Goal: Transaction & Acquisition: Book appointment/travel/reservation

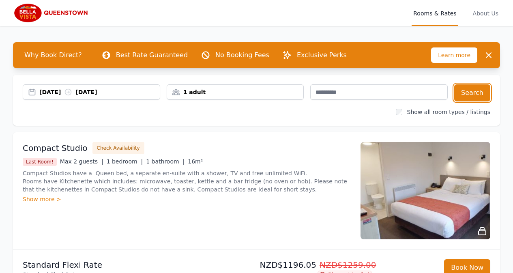
click at [478, 93] on button "Search" at bounding box center [473, 92] width 36 height 17
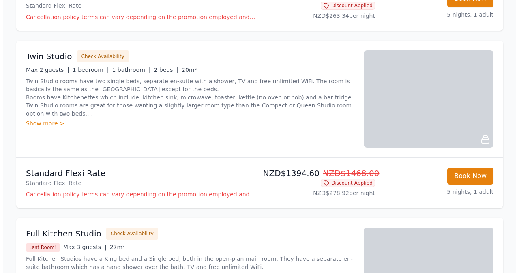
scroll to position [243, 0]
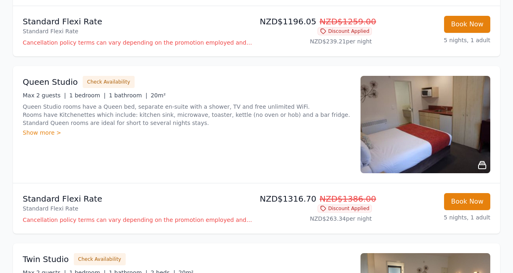
drag, startPoint x: 108, startPoint y: 82, endPoint x: 112, endPoint y: 118, distance: 36.0
click at [108, 82] on button "Check Availability" at bounding box center [109, 82] width 52 height 12
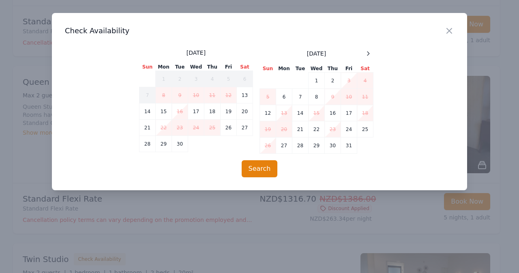
click at [366, 52] on icon at bounding box center [368, 53] width 6 height 6
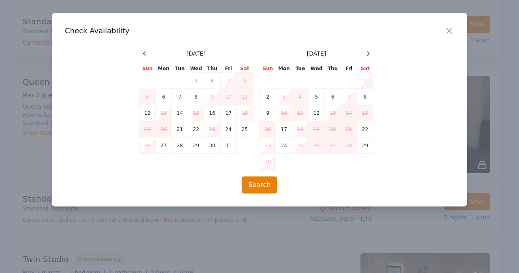
click at [366, 52] on icon at bounding box center [368, 53] width 6 height 6
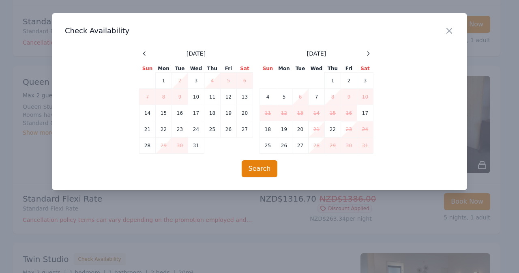
click at [366, 52] on icon at bounding box center [368, 53] width 6 height 6
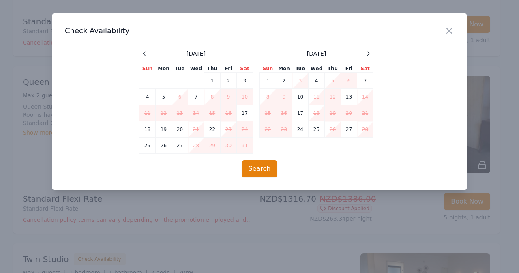
click at [366, 52] on icon at bounding box center [368, 53] width 6 height 6
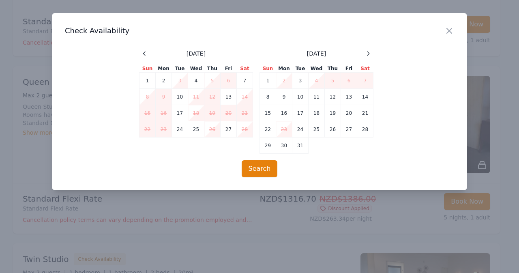
click at [271, 113] on td "15" at bounding box center [268, 113] width 16 height 16
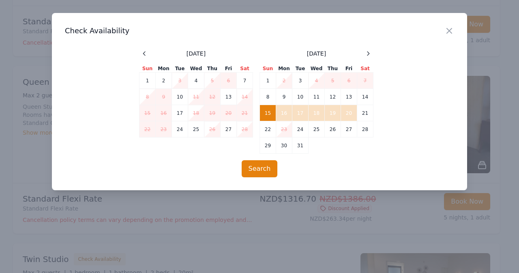
click at [345, 112] on td "20" at bounding box center [349, 113] width 16 height 16
click at [268, 163] on button "Search" at bounding box center [260, 168] width 36 height 17
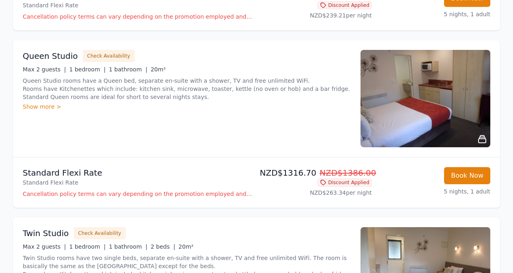
scroll to position [284, 0]
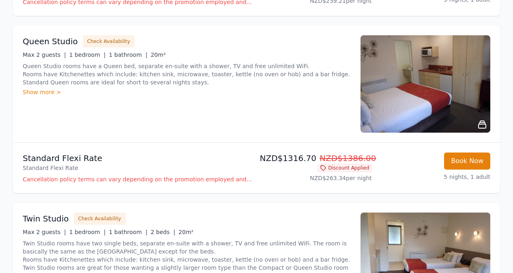
click at [427, 103] on img at bounding box center [426, 83] width 130 height 97
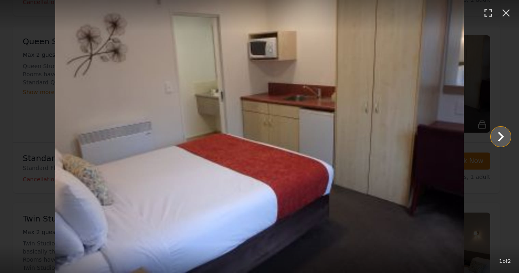
click at [507, 134] on icon "Show slide 2 of 2" at bounding box center [500, 136] width 19 height 19
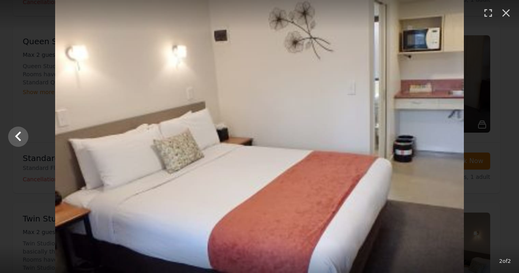
click at [507, 134] on div at bounding box center [259, 136] width 519 height 273
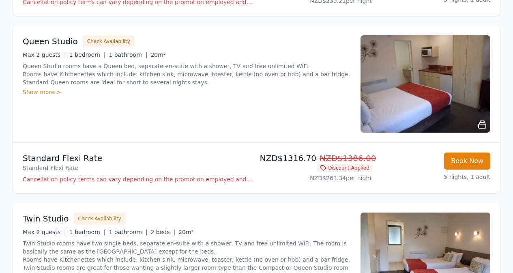
click at [442, 103] on img at bounding box center [426, 83] width 130 height 97
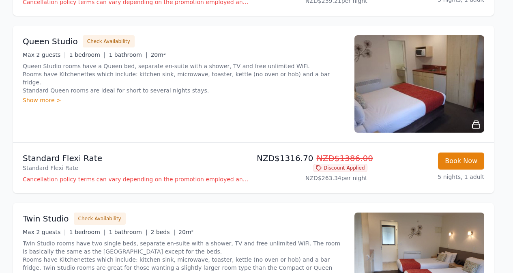
click at [441, 103] on img at bounding box center [257, 153] width 368 height 246
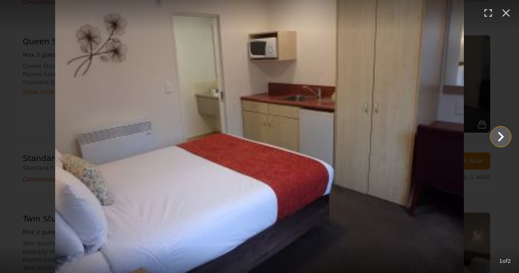
click at [504, 135] on icon "Show slide 2 of 2" at bounding box center [500, 136] width 19 height 19
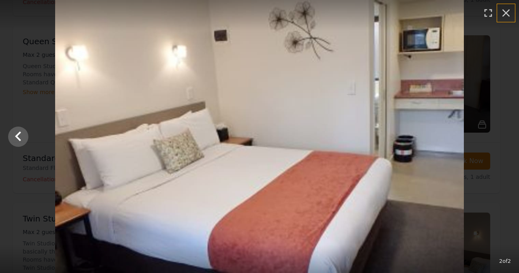
click at [510, 11] on icon "button" at bounding box center [506, 12] width 13 height 13
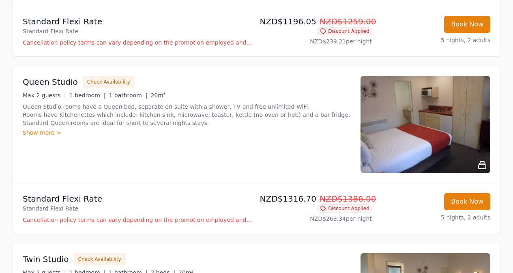
click at [101, 82] on button "Check Availability" at bounding box center [109, 82] width 52 height 12
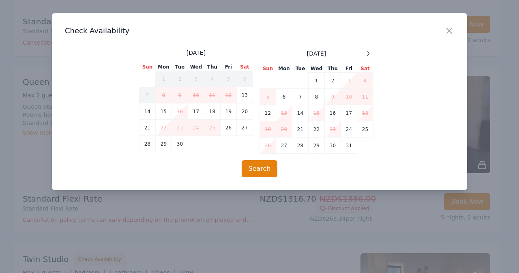
click at [368, 52] on icon at bounding box center [368, 53] width 6 height 6
click at [367, 52] on icon at bounding box center [368, 53] width 6 height 6
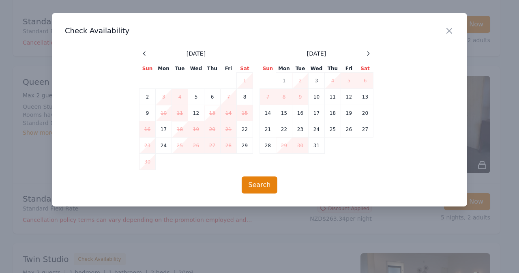
click at [367, 53] on icon at bounding box center [368, 53] width 6 height 6
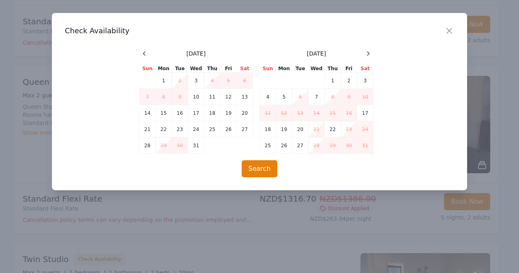
click at [367, 53] on icon at bounding box center [368, 53] width 6 height 6
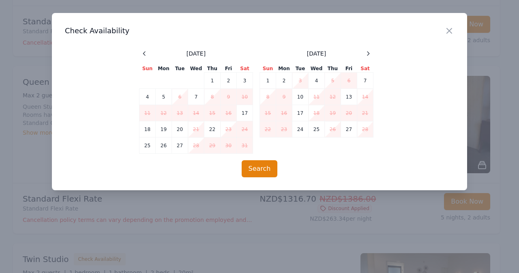
click at [367, 53] on icon at bounding box center [368, 53] width 6 height 6
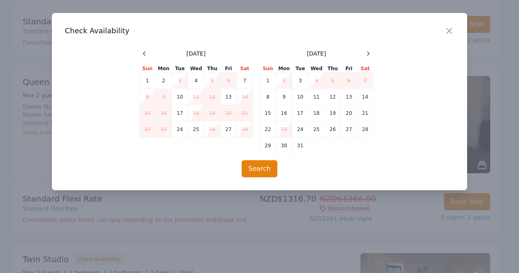
click at [269, 112] on td "15" at bounding box center [268, 113] width 16 height 16
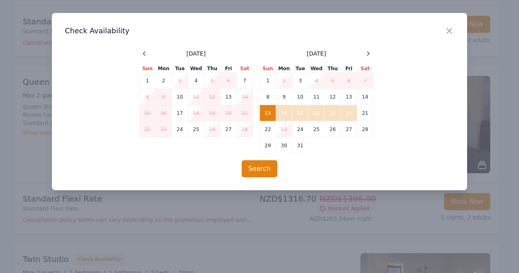
click at [347, 111] on td "20" at bounding box center [349, 113] width 16 height 16
click at [263, 164] on button "Search" at bounding box center [260, 168] width 36 height 17
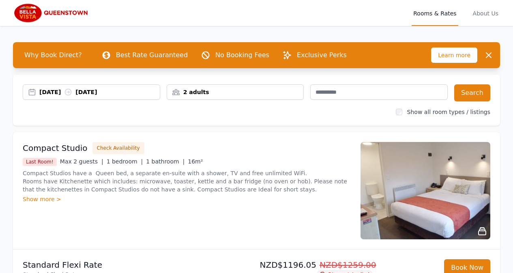
click at [28, 90] on div "[DATE] [DATE]" at bounding box center [91, 92] width 137 height 8
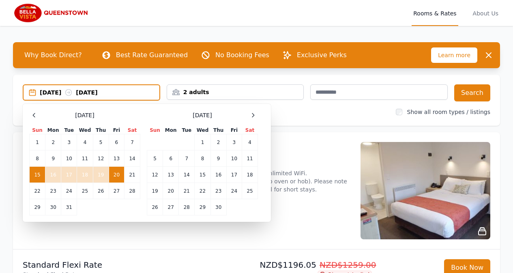
click at [98, 175] on td "19" at bounding box center [101, 175] width 16 height 16
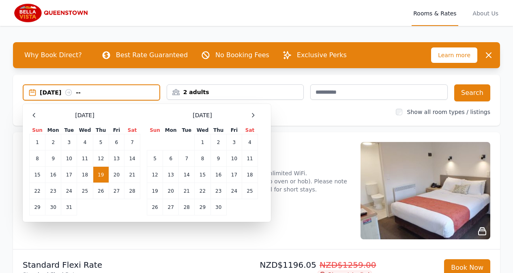
click at [37, 173] on td "15" at bounding box center [38, 175] width 16 height 16
click at [97, 177] on td "19" at bounding box center [101, 175] width 16 height 16
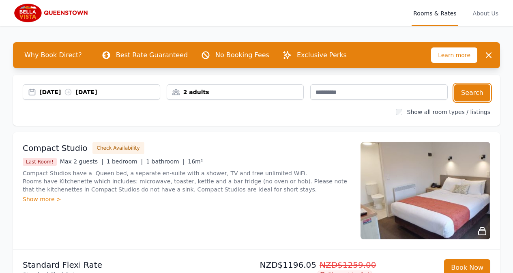
click at [474, 90] on button "Search" at bounding box center [473, 92] width 36 height 17
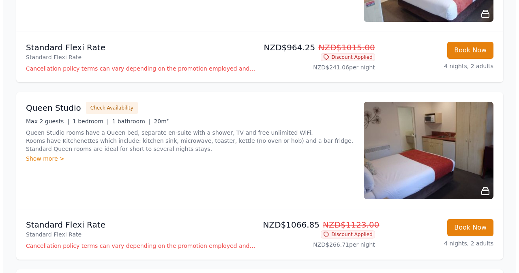
scroll to position [284, 0]
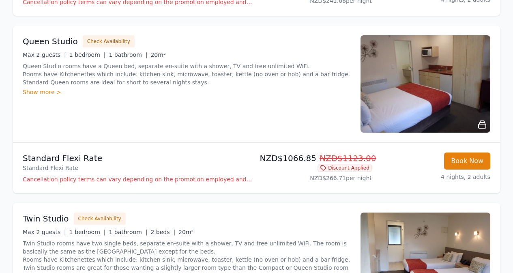
click at [106, 42] on button "Check Availability" at bounding box center [109, 41] width 52 height 12
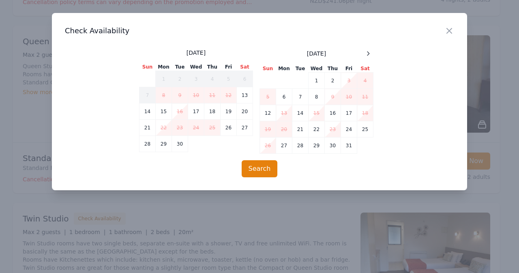
click at [368, 52] on icon at bounding box center [369, 54] width 2 height 4
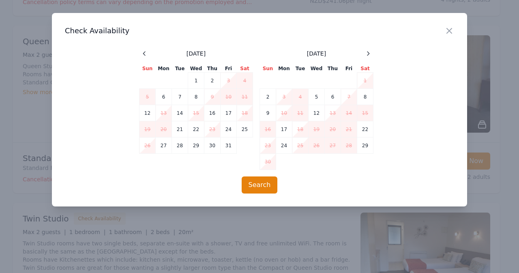
click at [368, 52] on icon at bounding box center [369, 54] width 2 height 4
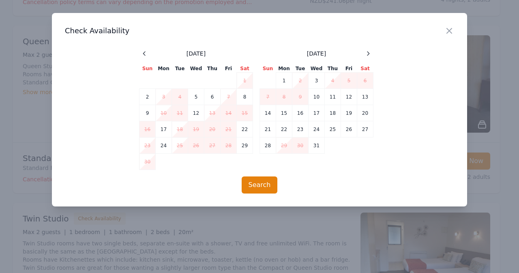
click at [368, 52] on icon at bounding box center [369, 54] width 2 height 4
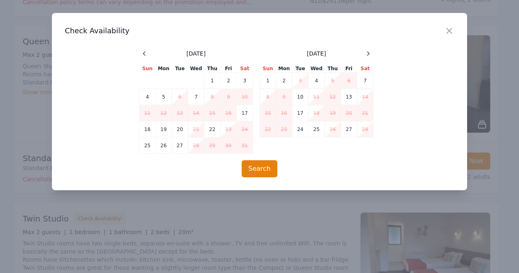
click at [368, 52] on icon at bounding box center [369, 54] width 2 height 4
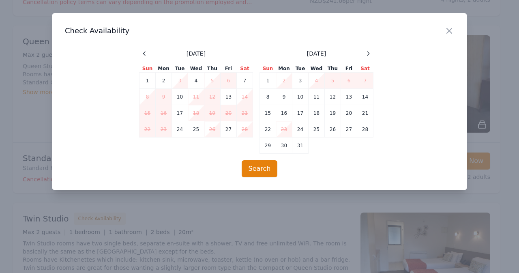
click at [266, 110] on td "15" at bounding box center [268, 113] width 16 height 16
drag, startPoint x: 335, startPoint y: 113, endPoint x: 336, endPoint y: 130, distance: 17.1
click at [335, 113] on td "19" at bounding box center [333, 113] width 16 height 16
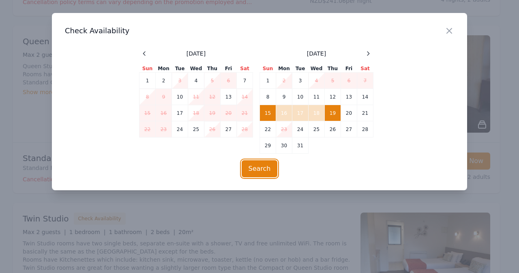
click at [266, 165] on button "Search" at bounding box center [260, 168] width 36 height 17
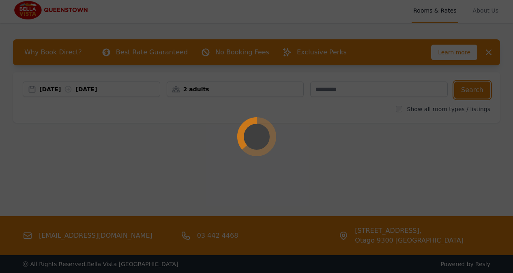
scroll to position [0, 0]
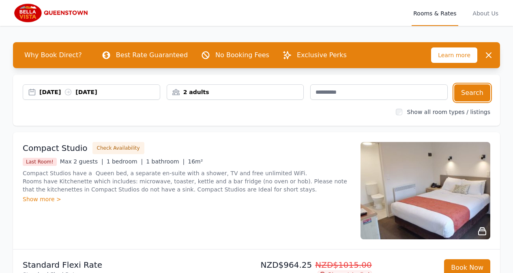
click at [207, 90] on div "2 adults" at bounding box center [235, 92] width 137 height 8
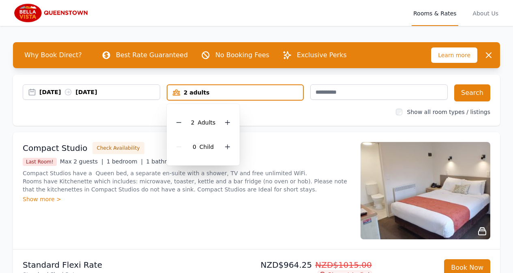
click at [182, 120] on icon at bounding box center [179, 122] width 6 height 6
click at [473, 88] on button "Search" at bounding box center [473, 92] width 36 height 17
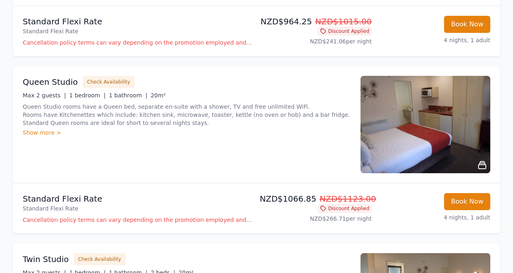
scroll to position [284, 0]
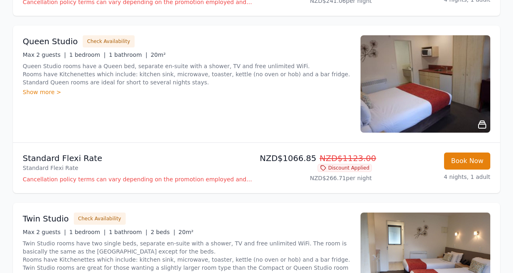
click at [44, 92] on div "Show more >" at bounding box center [187, 92] width 328 height 8
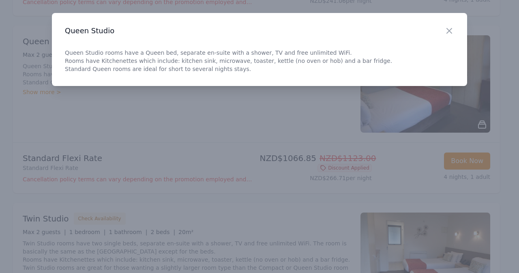
click at [451, 30] on icon "button" at bounding box center [449, 30] width 5 height 5
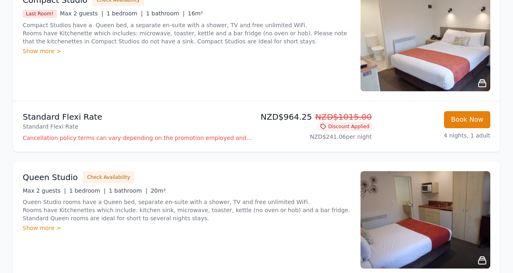
scroll to position [41, 0]
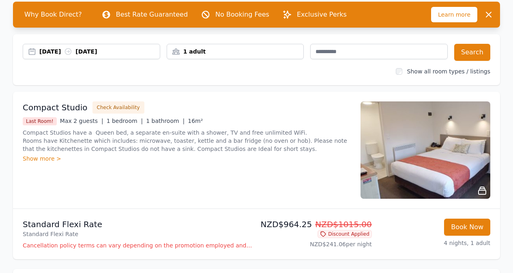
click at [34, 52] on div "[DATE] [DATE]" at bounding box center [91, 51] width 137 height 8
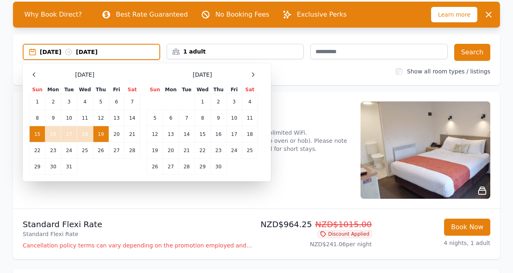
click at [40, 133] on td "15" at bounding box center [38, 134] width 16 height 16
click at [116, 133] on td "20" at bounding box center [116, 134] width 15 height 16
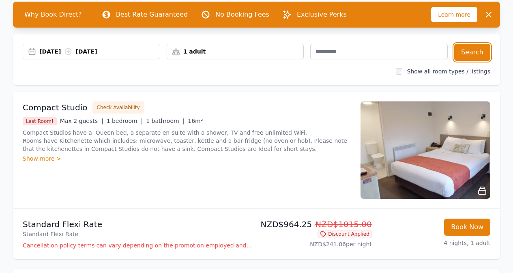
click at [472, 49] on button "Search" at bounding box center [473, 52] width 36 height 17
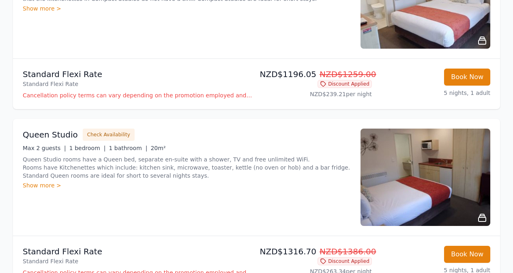
scroll to position [243, 0]
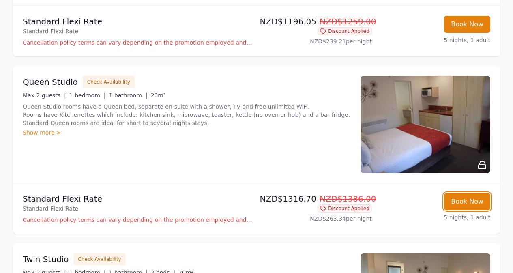
click at [454, 197] on button "Book Now" at bounding box center [467, 201] width 46 height 17
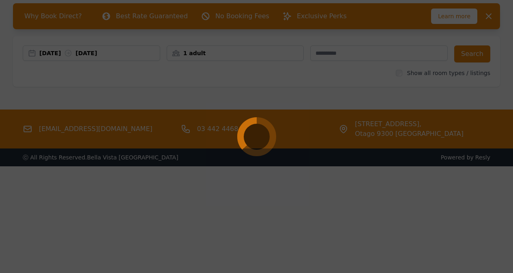
scroll to position [39, 0]
select select "**"
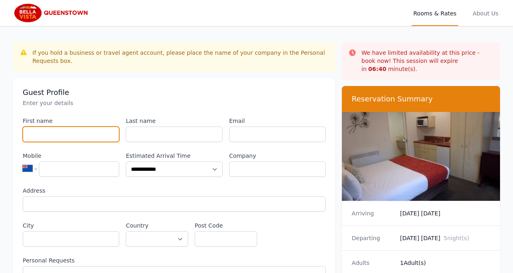
click at [80, 127] on input "First name" at bounding box center [71, 134] width 97 height 15
type input "**********"
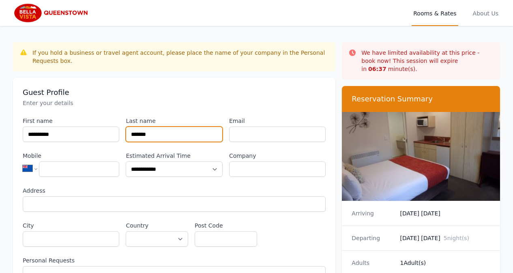
type input "*******"
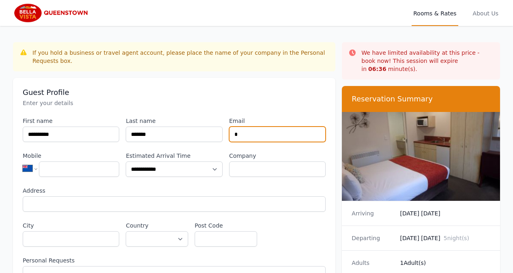
type input "**********"
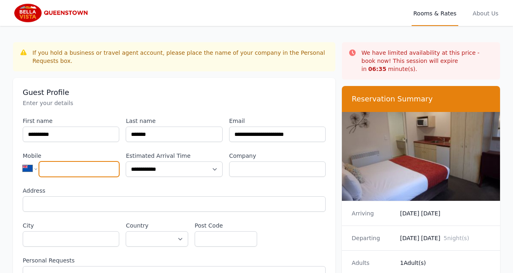
click at [117, 162] on input "Mobile" at bounding box center [79, 169] width 80 height 15
click at [34, 162] on select "**********" at bounding box center [33, 168] width 21 height 17
select select "**"
click at [23, 160] on select "**********" at bounding box center [33, 168] width 21 height 17
click at [101, 162] on input "Mobile" at bounding box center [79, 169] width 80 height 15
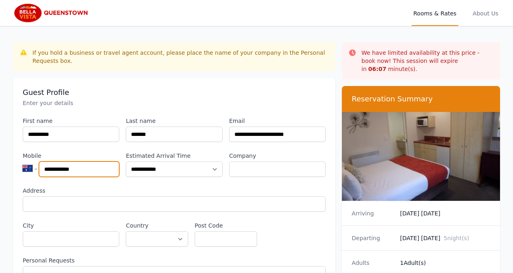
type input "**********"
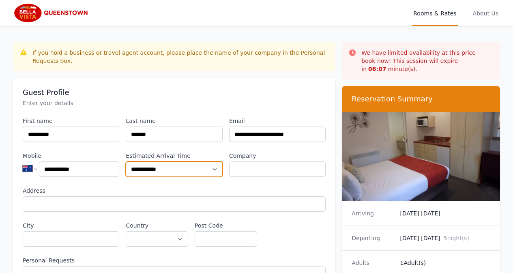
click at [213, 162] on select "**********" at bounding box center [174, 169] width 97 height 15
select select "**********"
click at [126, 162] on select "**********" at bounding box center [174, 169] width 97 height 15
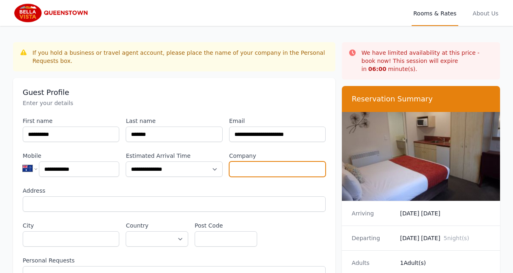
click at [259, 162] on input "Company" at bounding box center [277, 169] width 97 height 15
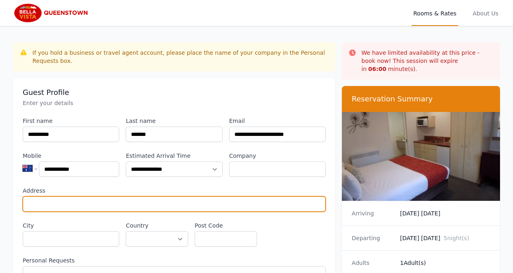
click at [116, 196] on input "Address" at bounding box center [174, 203] width 303 height 15
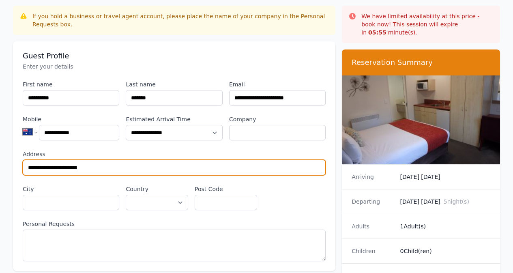
scroll to position [41, 0]
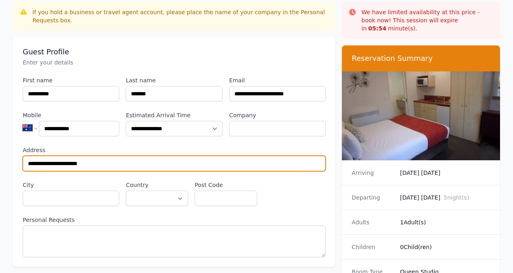
type input "**********"
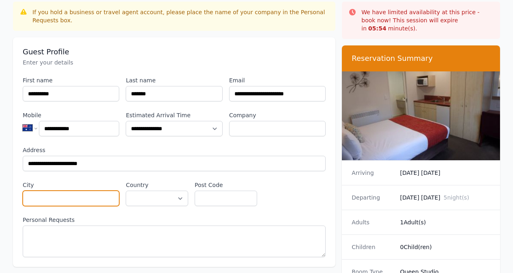
click at [60, 191] on input "City" at bounding box center [71, 198] width 97 height 15
type input "********"
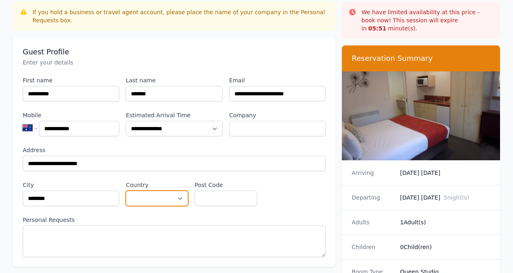
click at [180, 191] on select "**********" at bounding box center [157, 198] width 62 height 15
select select "*********"
click at [126, 191] on select "**********" at bounding box center [157, 198] width 62 height 15
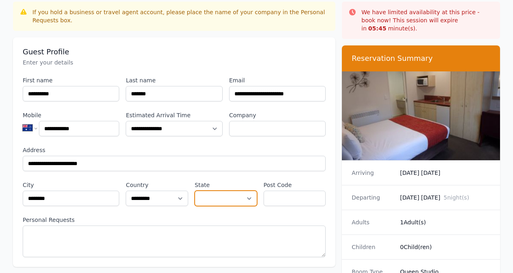
click at [250, 191] on select "**********" at bounding box center [226, 198] width 62 height 15
select select "**********"
click at [195, 191] on select "**********" at bounding box center [226, 198] width 62 height 15
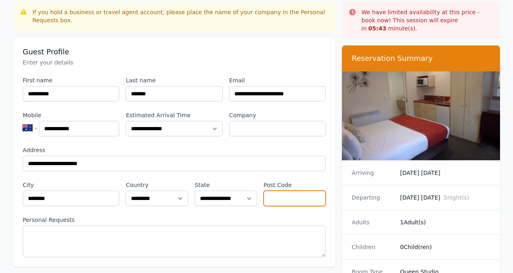
click at [276, 191] on input "Post Code" at bounding box center [295, 198] width 62 height 15
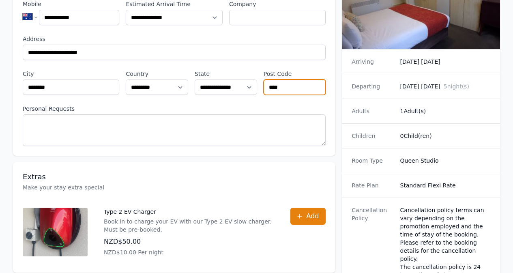
scroll to position [162, 0]
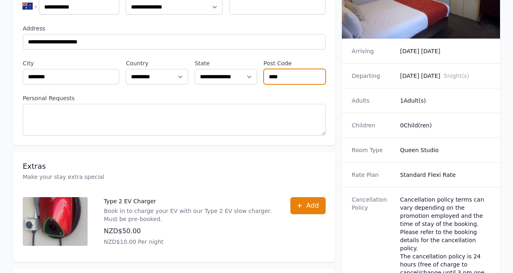
type input "****"
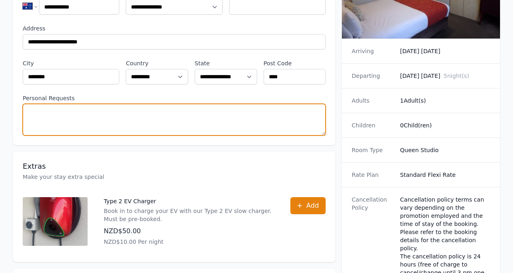
click at [73, 104] on textarea "Personal Requests" at bounding box center [174, 120] width 303 height 32
type textarea "*"
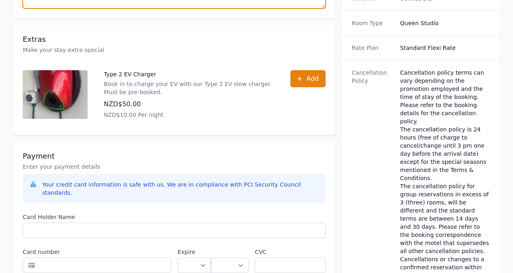
scroll to position [365, 0]
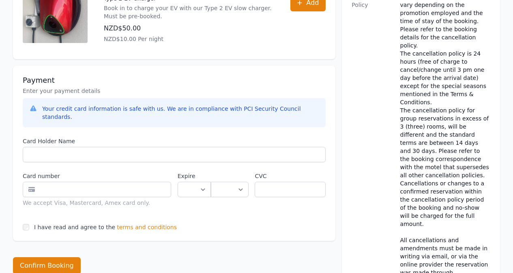
type textarea "**********"
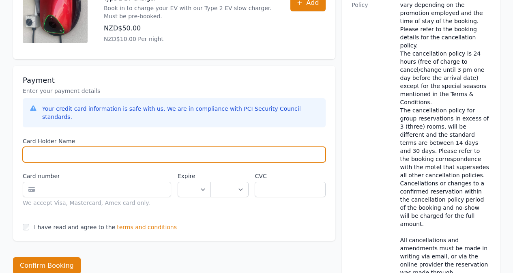
click at [113, 147] on input "Card Holder Name" at bounding box center [174, 154] width 303 height 15
type input "**********"
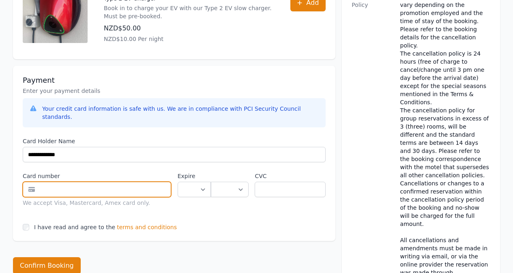
click at [100, 182] on input "text" at bounding box center [97, 189] width 149 height 15
type input "**********"
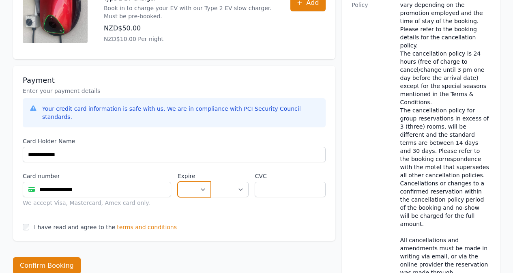
click at [203, 182] on select "** ** ** ** ** ** ** ** ** ** ** **" at bounding box center [194, 189] width 33 height 15
select select "**"
click at [178, 182] on select "** ** ** ** ** ** ** ** ** ** ** **" at bounding box center [194, 189] width 33 height 15
click at [240, 182] on select "**** **** **** **** **** **** **** **** ****" at bounding box center [230, 189] width 38 height 15
select select "**"
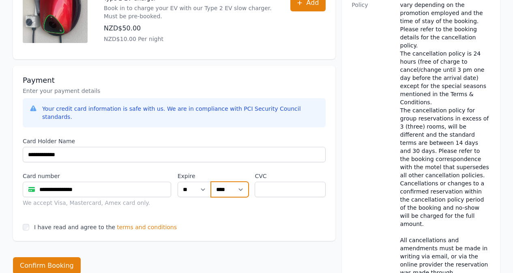
click at [211, 182] on select "**** **** **** **** **** **** **** **** ****" at bounding box center [230, 189] width 38 height 15
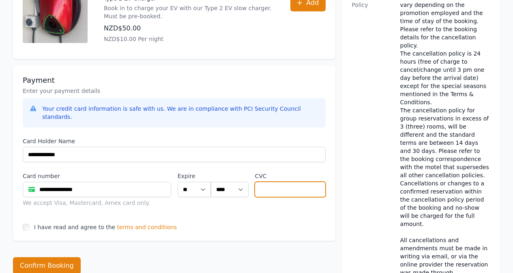
click at [290, 182] on input "text" at bounding box center [290, 189] width 71 height 15
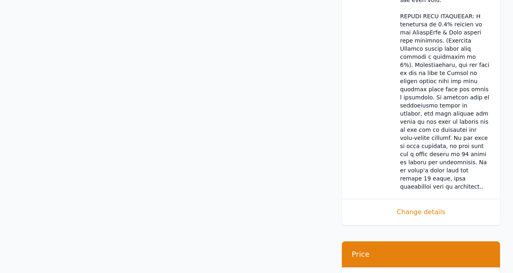
scroll to position [950, 0]
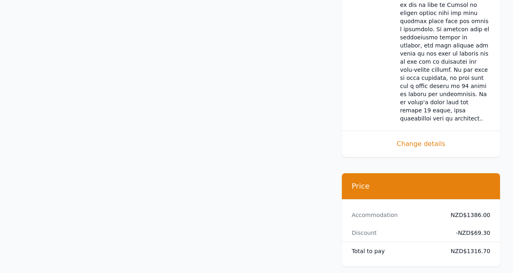
type input "***"
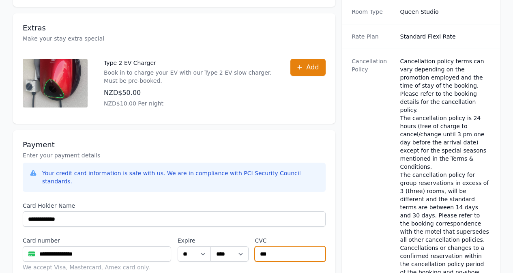
scroll to position [0, 0]
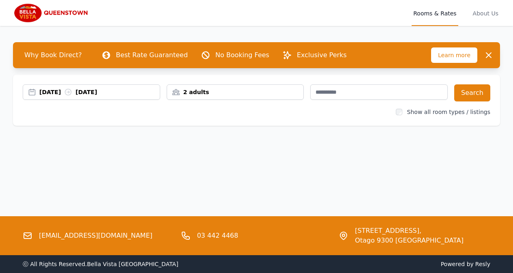
click at [32, 89] on div "15 Sep 2025 18 Sep 2025" at bounding box center [91, 92] width 137 height 8
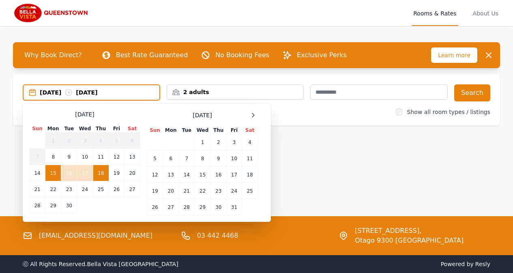
click at [253, 114] on icon at bounding box center [253, 115] width 2 height 4
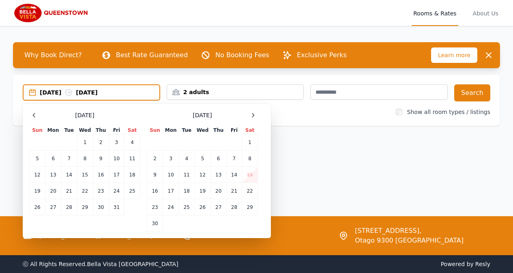
click at [253, 114] on icon at bounding box center [253, 115] width 2 height 4
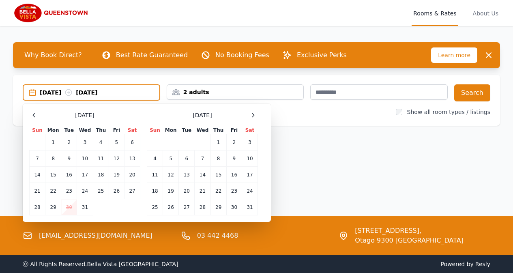
click at [253, 114] on icon at bounding box center [253, 115] width 2 height 4
click at [155, 175] on td "15" at bounding box center [155, 175] width 16 height 16
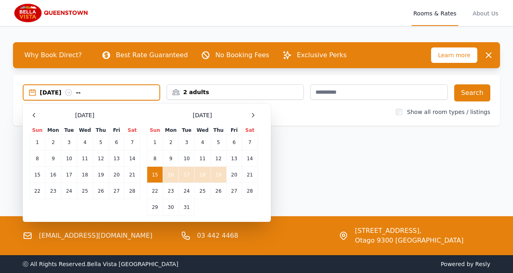
click at [222, 173] on td "19" at bounding box center [219, 175] width 16 height 16
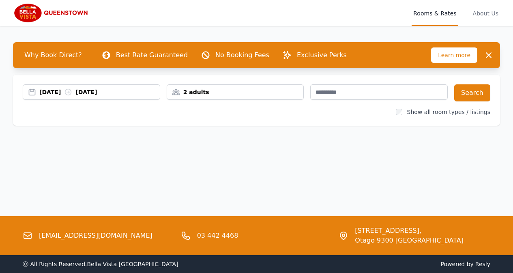
click at [203, 93] on div "2 adults" at bounding box center [235, 92] width 137 height 8
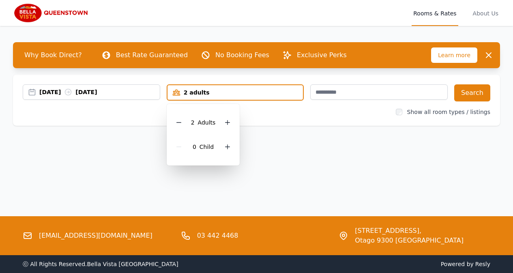
click at [178, 120] on icon at bounding box center [179, 122] width 6 height 6
click at [473, 88] on button "Search" at bounding box center [473, 92] width 36 height 17
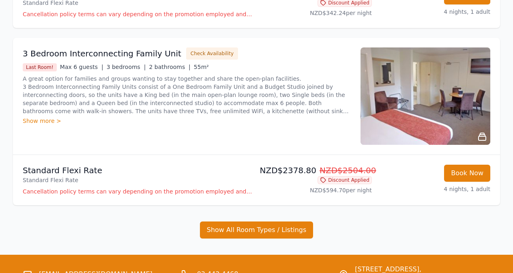
scroll to position [1059, 0]
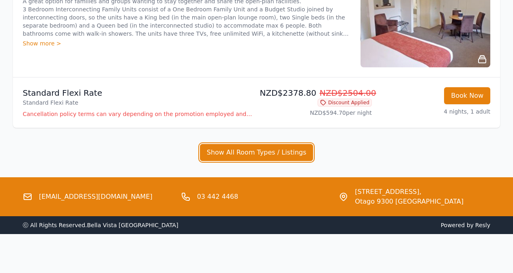
click at [241, 151] on button "Show All Room Types / Listings" at bounding box center [257, 152] width 114 height 17
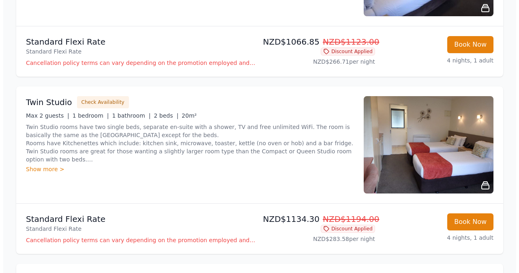
scroll to position [206, 0]
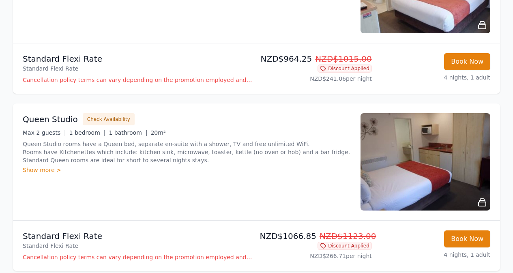
click at [92, 119] on button "Check Availability" at bounding box center [109, 119] width 52 height 12
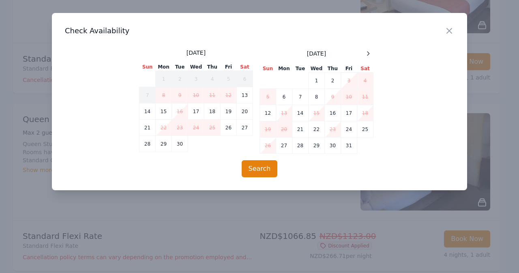
click at [450, 27] on icon "button" at bounding box center [450, 31] width 10 height 10
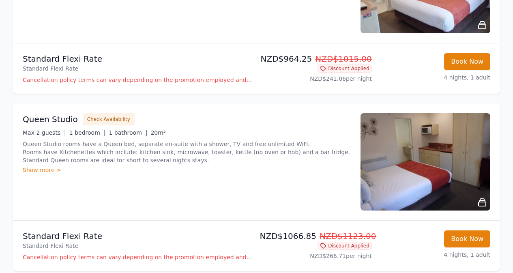
click at [41, 172] on div "Show more >" at bounding box center [187, 170] width 328 height 8
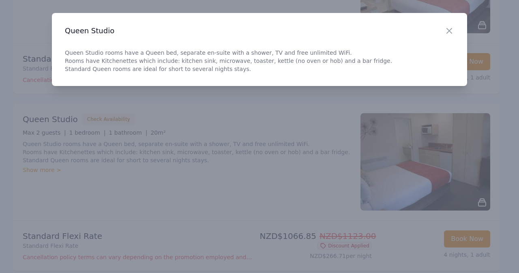
click at [448, 28] on icon "button" at bounding box center [450, 31] width 10 height 10
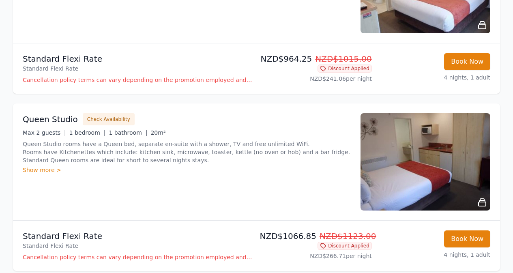
click at [192, 80] on p "Cancellation policy terms can vary depending on the promotion employed and the …" at bounding box center [138, 80] width 231 height 8
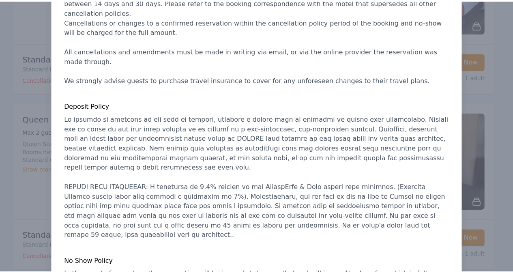
scroll to position [164, 0]
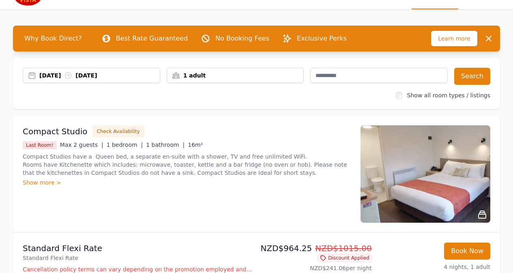
scroll to position [3, 0]
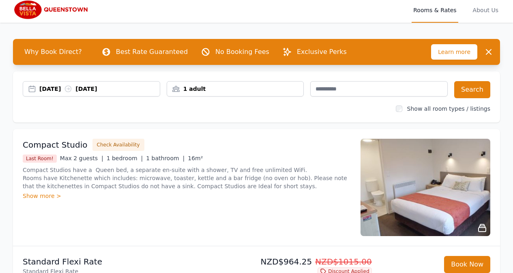
click at [30, 87] on div "[DATE] [DATE]" at bounding box center [91, 89] width 137 height 8
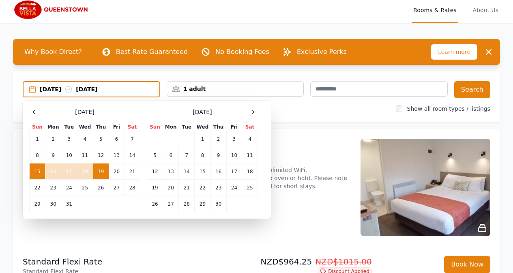
drag, startPoint x: 116, startPoint y: 172, endPoint x: 69, endPoint y: 173, distance: 47.5
click at [115, 172] on td "20" at bounding box center [116, 172] width 15 height 16
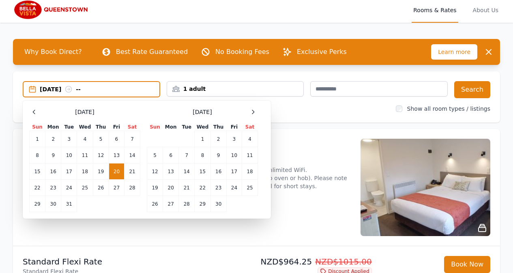
click at [40, 171] on td "15" at bounding box center [38, 172] width 16 height 16
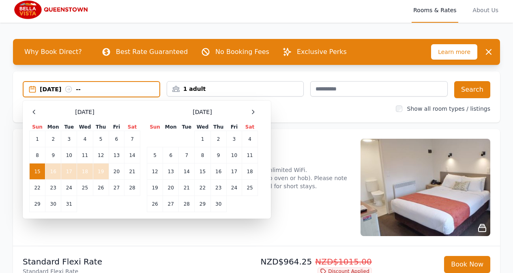
click at [105, 171] on td "19" at bounding box center [101, 172] width 16 height 16
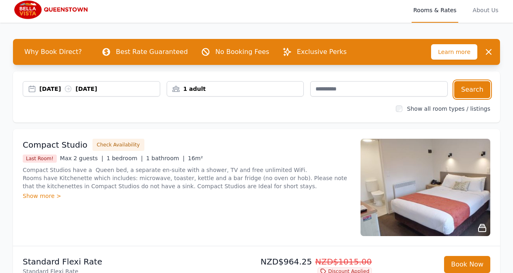
click at [470, 89] on button "Search" at bounding box center [473, 89] width 36 height 17
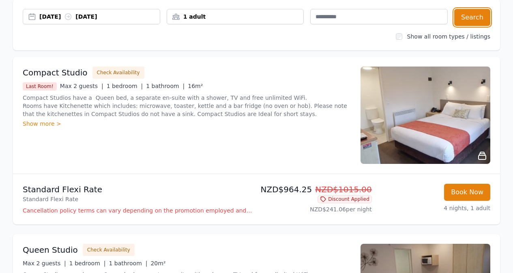
scroll to position [0, 0]
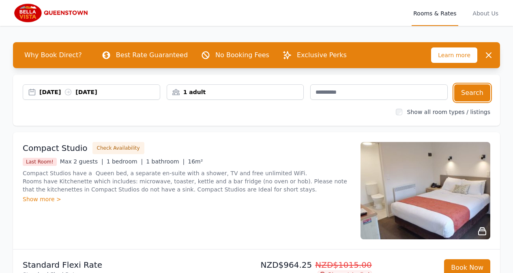
click at [455, 84] on button "Search" at bounding box center [473, 92] width 36 height 17
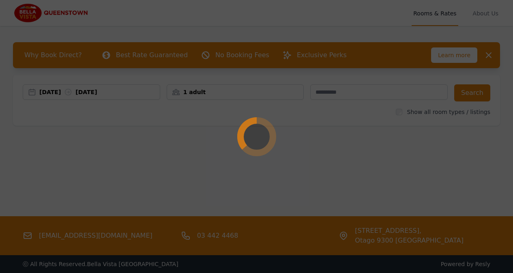
click at [51, 95] on div at bounding box center [256, 136] width 513 height 273
click at [50, 91] on div "[DATE] [DATE]" at bounding box center [99, 92] width 121 height 8
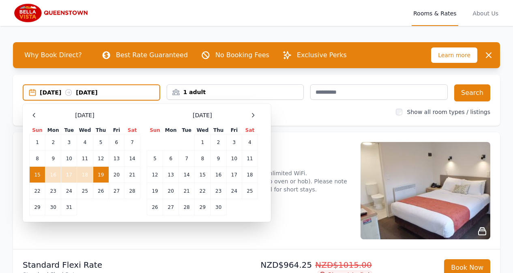
click at [34, 174] on td "15" at bounding box center [38, 175] width 16 height 16
click at [115, 175] on td "20" at bounding box center [116, 175] width 15 height 16
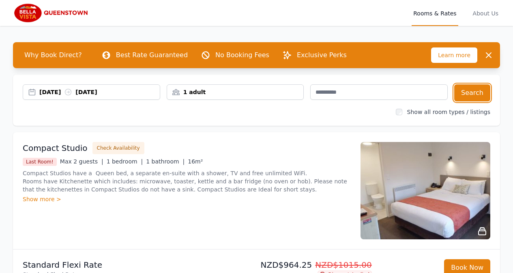
click at [464, 90] on button "Search" at bounding box center [473, 92] width 36 height 17
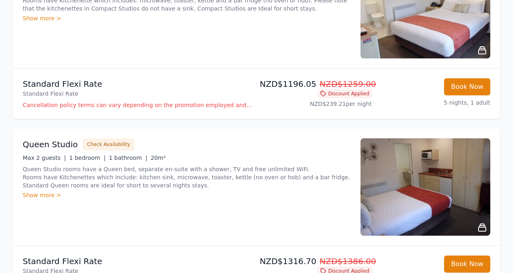
scroll to position [203, 0]
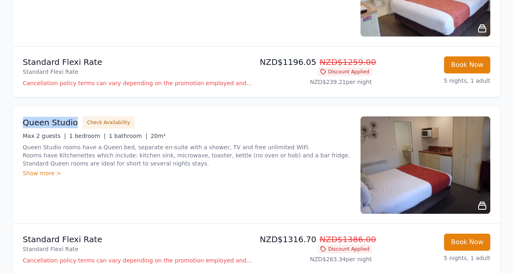
drag, startPoint x: 21, startPoint y: 121, endPoint x: 72, endPoint y: 123, distance: 51.6
click at [72, 123] on div "Queen Studio Check Availability Max 2 guests | 1 bedroom | 1 bathroom | 20m² Qu…" at bounding box center [256, 165] width 487 height 117
copy h3 "Queen Studio"
click at [48, 172] on div "Show more >" at bounding box center [187, 173] width 328 height 8
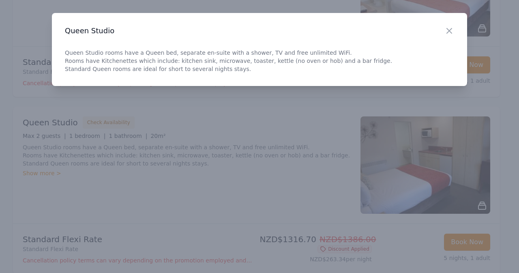
click at [442, 22] on div "Close Queen Studio Queen Studio rooms have a Queen bed, separate en-suite with …" at bounding box center [260, 49] width 416 height 73
click at [450, 27] on icon "button" at bounding box center [450, 31] width 10 height 10
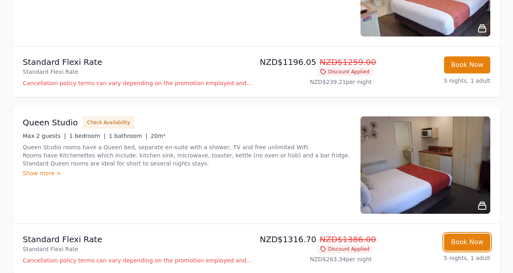
click at [473, 242] on button "Book Now" at bounding box center [467, 242] width 46 height 17
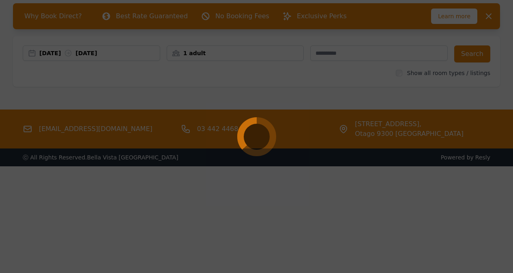
scroll to position [39, 0]
select select "**"
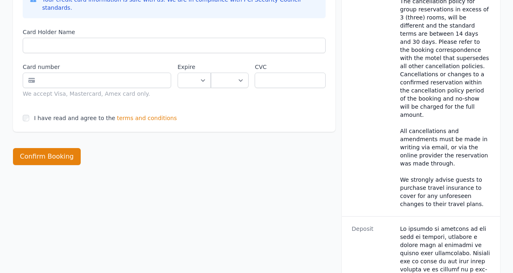
scroll to position [487, 0]
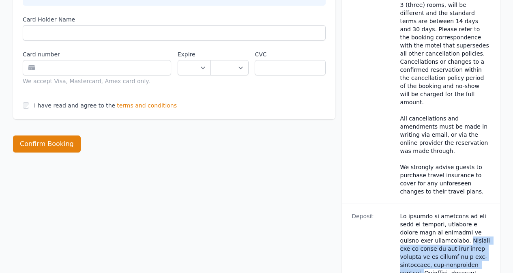
drag, startPoint x: 432, startPoint y: 192, endPoint x: 453, endPoint y: 217, distance: 32.5
copy dd "Payment may be taken at any time after booking if it applies to a non-changeabl…"
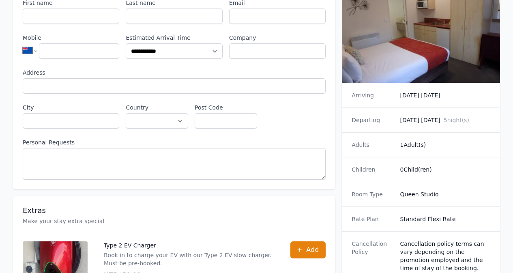
scroll to position [162, 0]
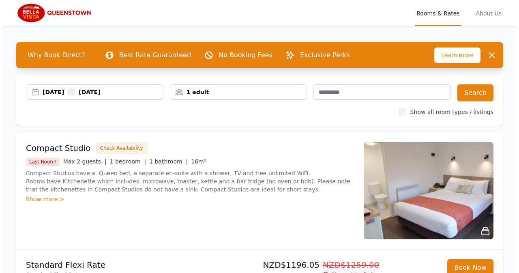
scroll to position [122, 0]
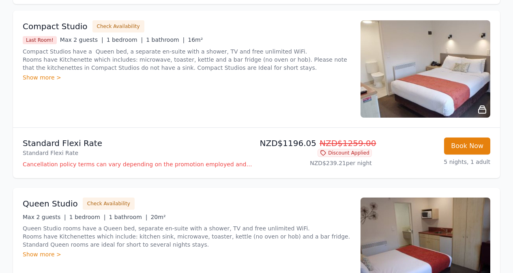
click at [110, 164] on p "Cancellation policy terms can vary depending on the promotion employed and the …" at bounding box center [138, 164] width 231 height 8
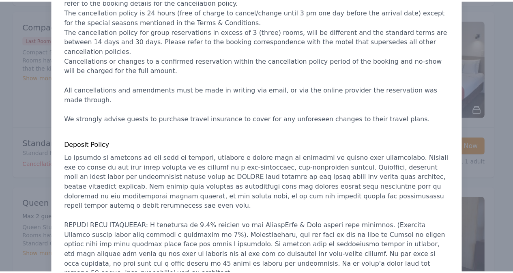
scroll to position [0, 0]
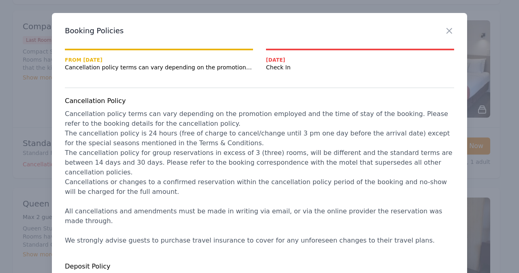
drag, startPoint x: 448, startPoint y: 28, endPoint x: 461, endPoint y: 145, distance: 118.4
click at [448, 27] on icon "button" at bounding box center [450, 31] width 10 height 10
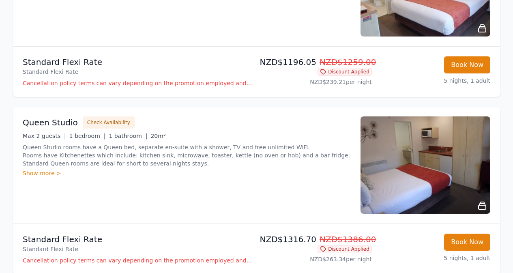
scroll to position [243, 0]
